Goal: Check status: Check status

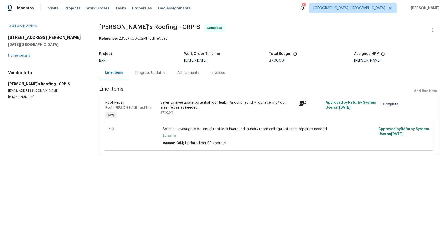
click at [28, 58] on div "[STREET_ADDRESS][PERSON_NAME][DATE] Home details" at bounding box center [47, 46] width 79 height 23
click at [27, 56] on link "Home details" at bounding box center [19, 56] width 22 height 4
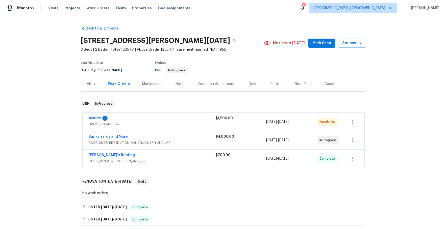
click at [166, 136] on div "Banks Yards and More" at bounding box center [152, 137] width 127 height 6
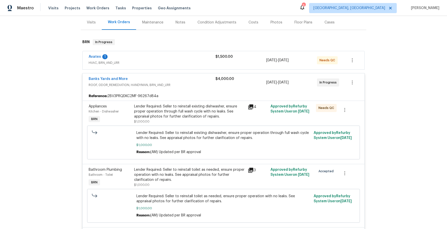
scroll to position [62, 0]
click at [110, 76] on span "Banks Yards and More" at bounding box center [108, 78] width 39 height 5
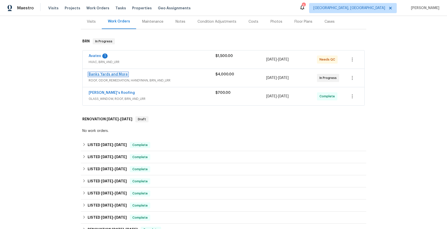
click at [111, 73] on link "Banks Yards and More" at bounding box center [108, 75] width 39 height 4
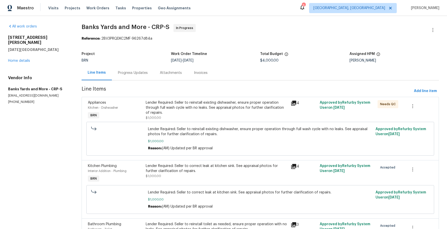
click at [132, 73] on div "Progress Updates" at bounding box center [133, 72] width 30 height 5
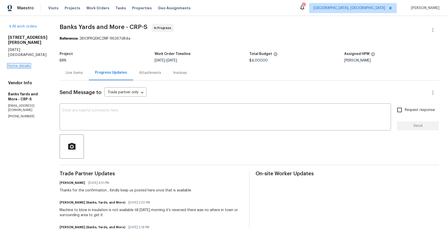
click at [15, 64] on link "Home details" at bounding box center [19, 66] width 22 height 4
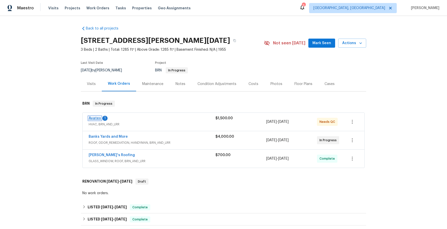
click at [97, 117] on link "Avatex" at bounding box center [95, 119] width 12 height 4
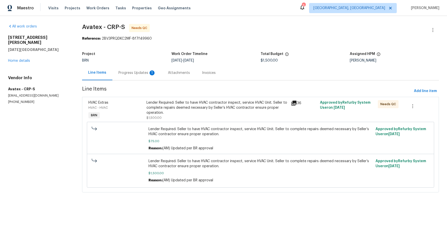
click at [130, 70] on div "Progress Updates 1" at bounding box center [136, 72] width 37 height 5
